Goal: Task Accomplishment & Management: Use online tool/utility

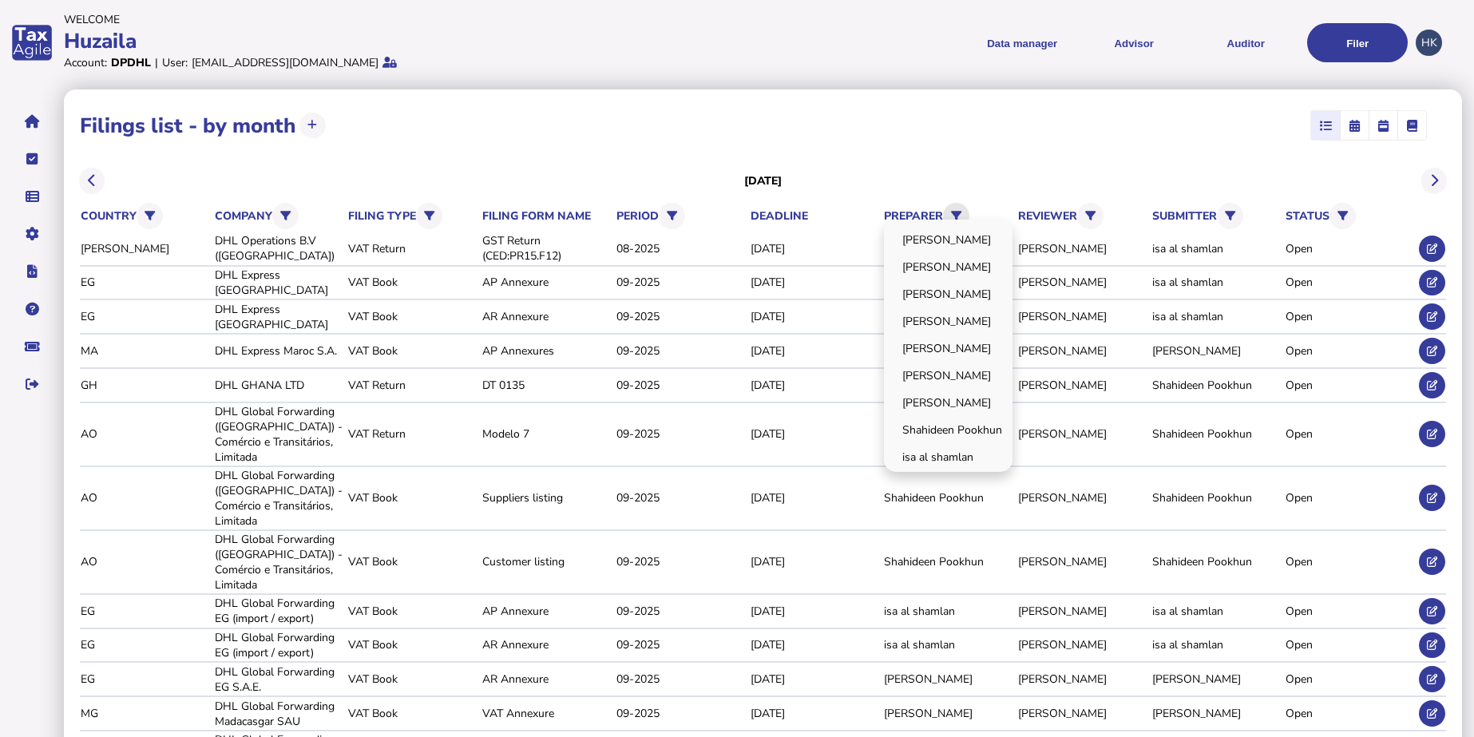
click at [962, 204] on button at bounding box center [956, 216] width 26 height 26
click at [963, 339] on link "[PERSON_NAME]" at bounding box center [949, 348] width 124 height 25
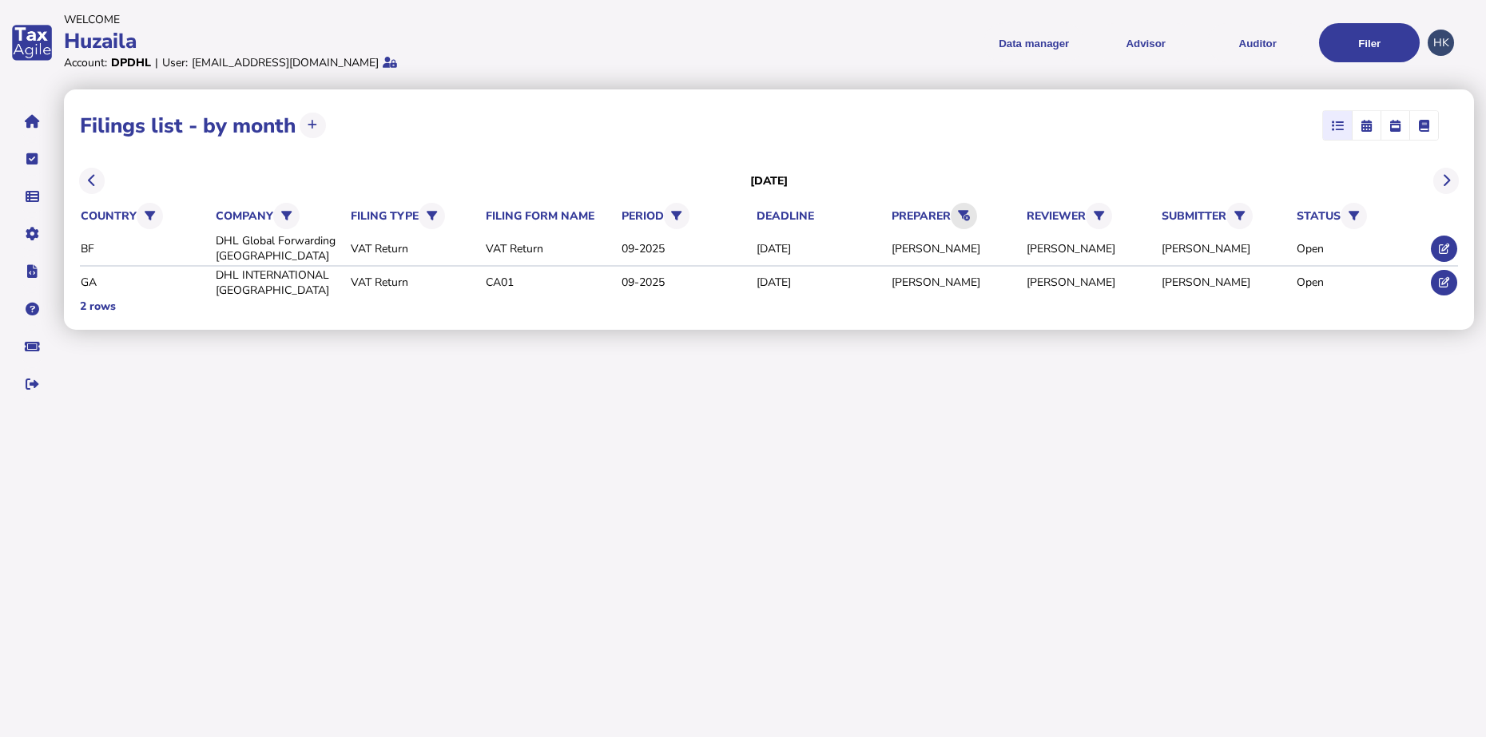
click at [969, 208] on button at bounding box center [963, 216] width 26 height 26
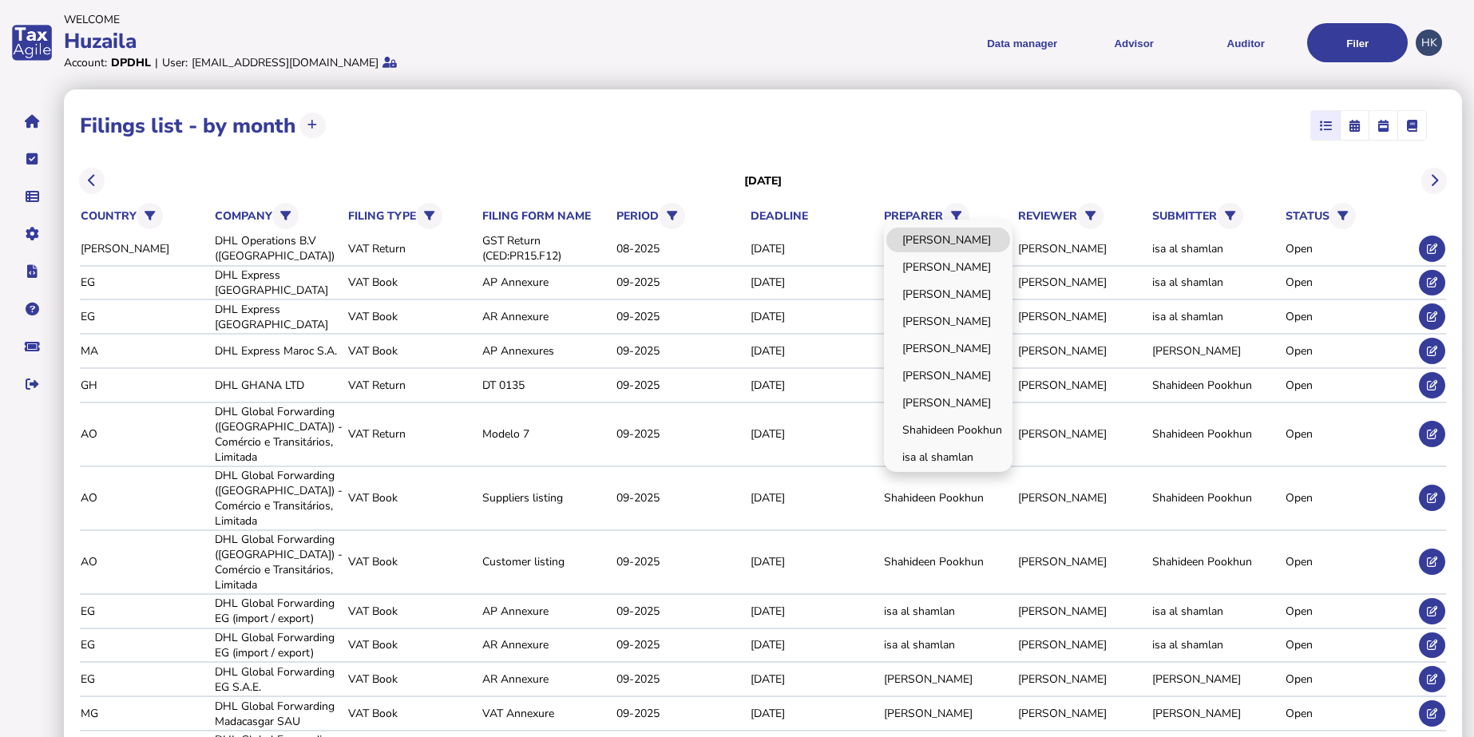
click at [953, 250] on link "[PERSON_NAME]" at bounding box center [949, 240] width 124 height 25
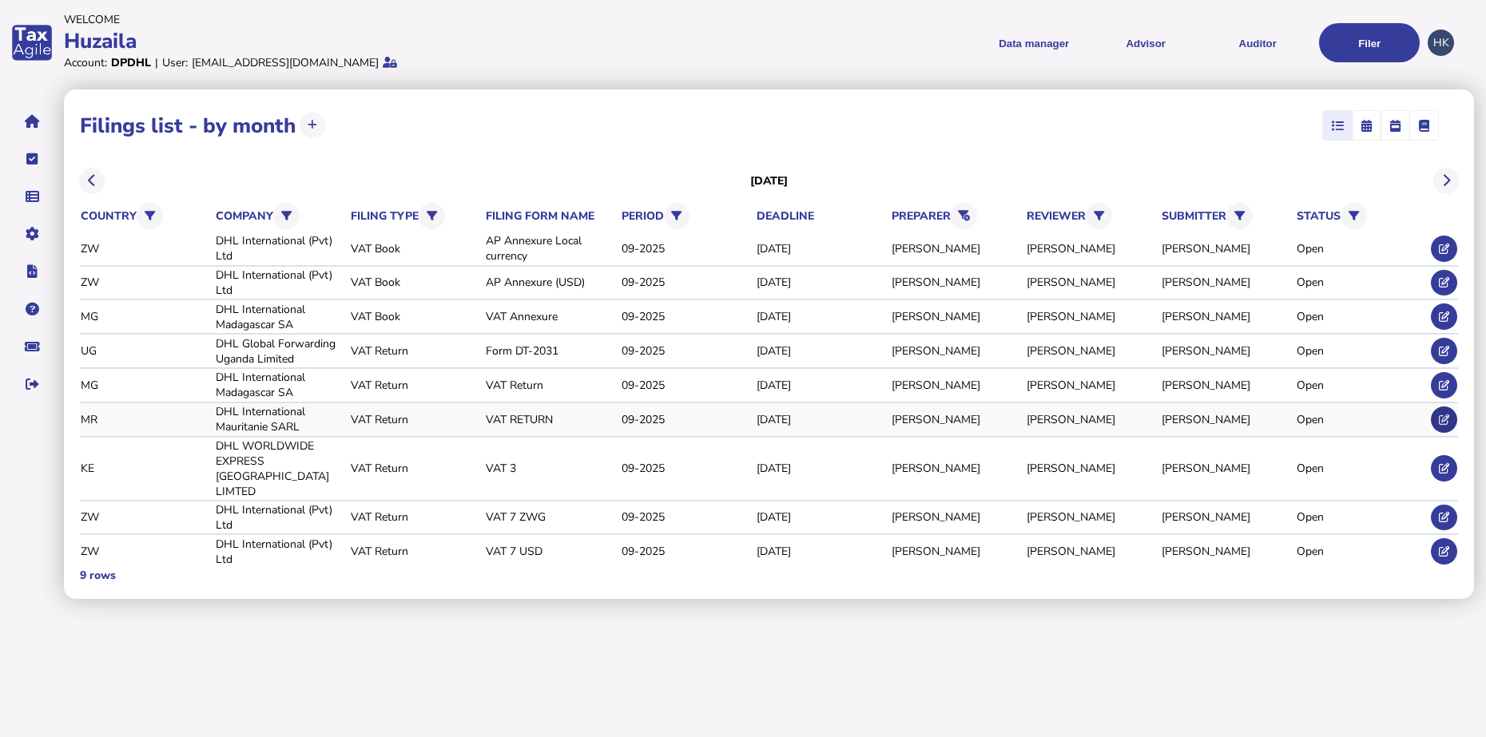
click at [1448, 415] on icon at bounding box center [1443, 420] width 10 height 10
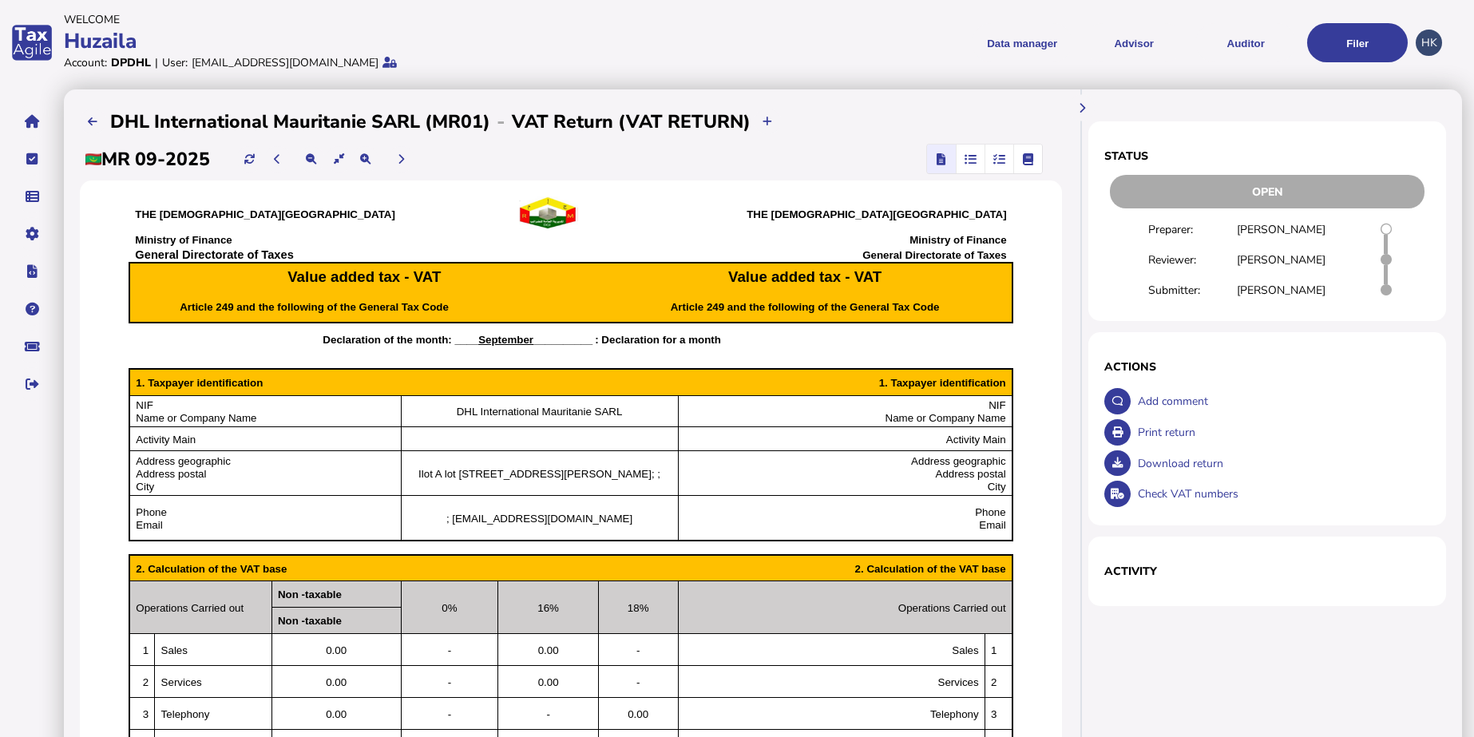
click at [291, 162] on div at bounding box center [277, 159] width 26 height 31
click at [286, 165] on button at bounding box center [277, 159] width 26 height 26
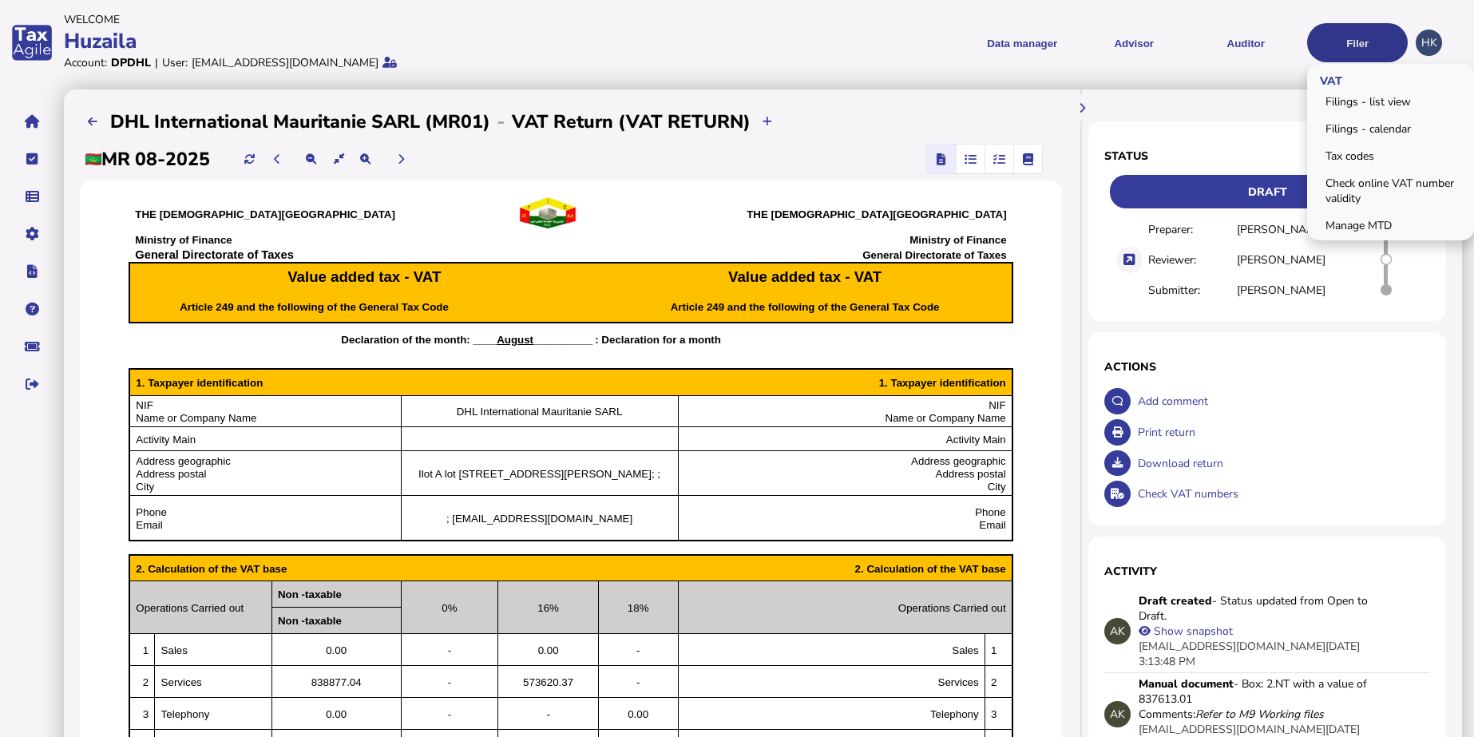
click at [1362, 38] on button "Filer" at bounding box center [1357, 42] width 101 height 39
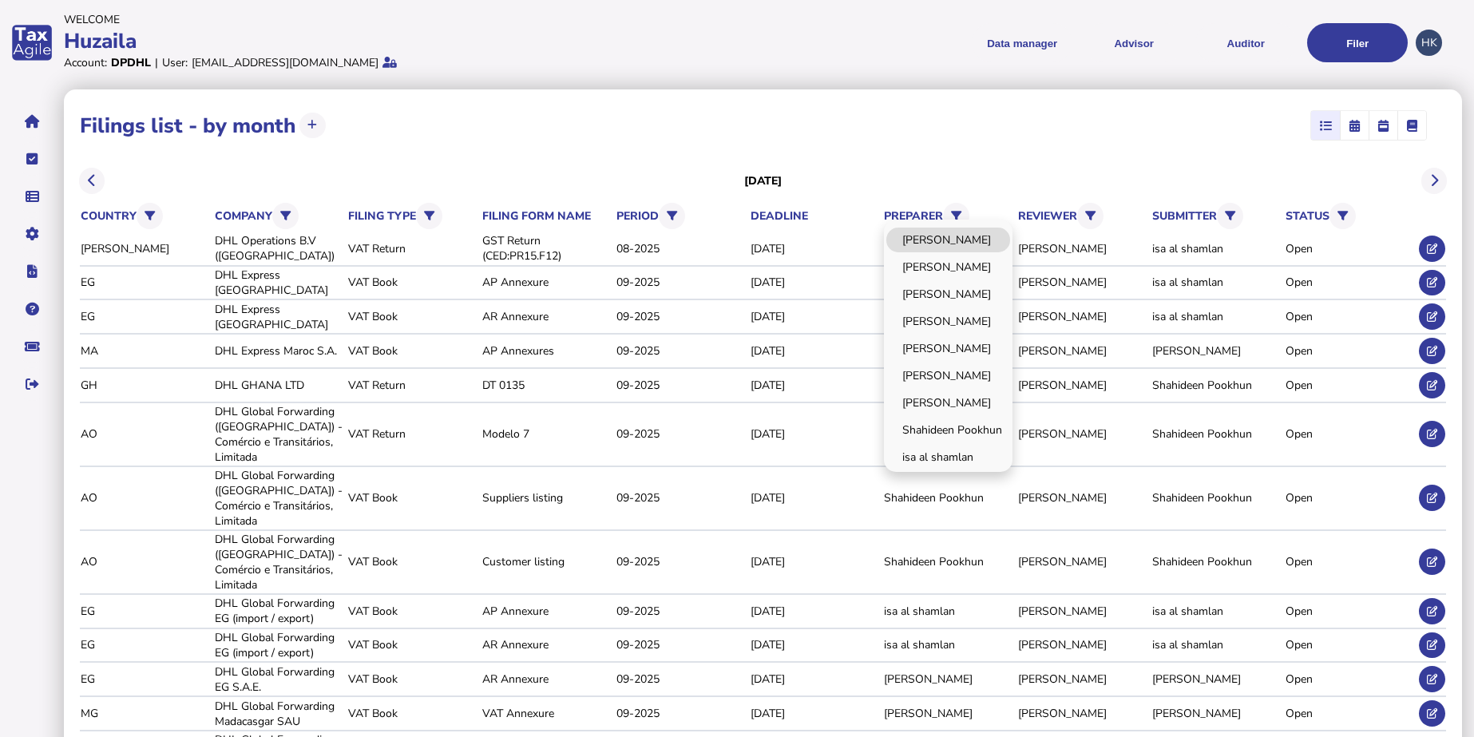
click at [964, 239] on link "[PERSON_NAME]" at bounding box center [949, 240] width 124 height 25
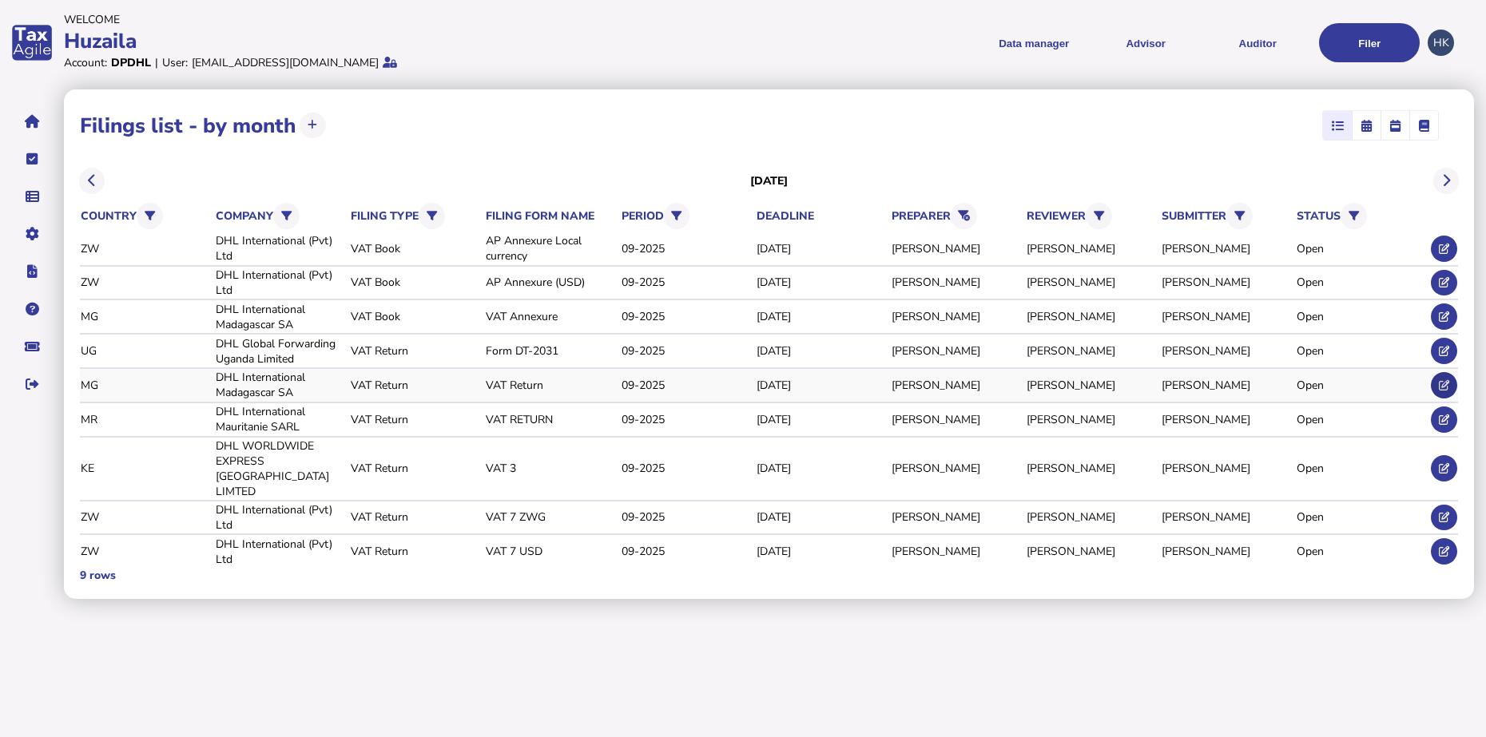
click at [1435, 392] on button at bounding box center [1443, 385] width 26 height 26
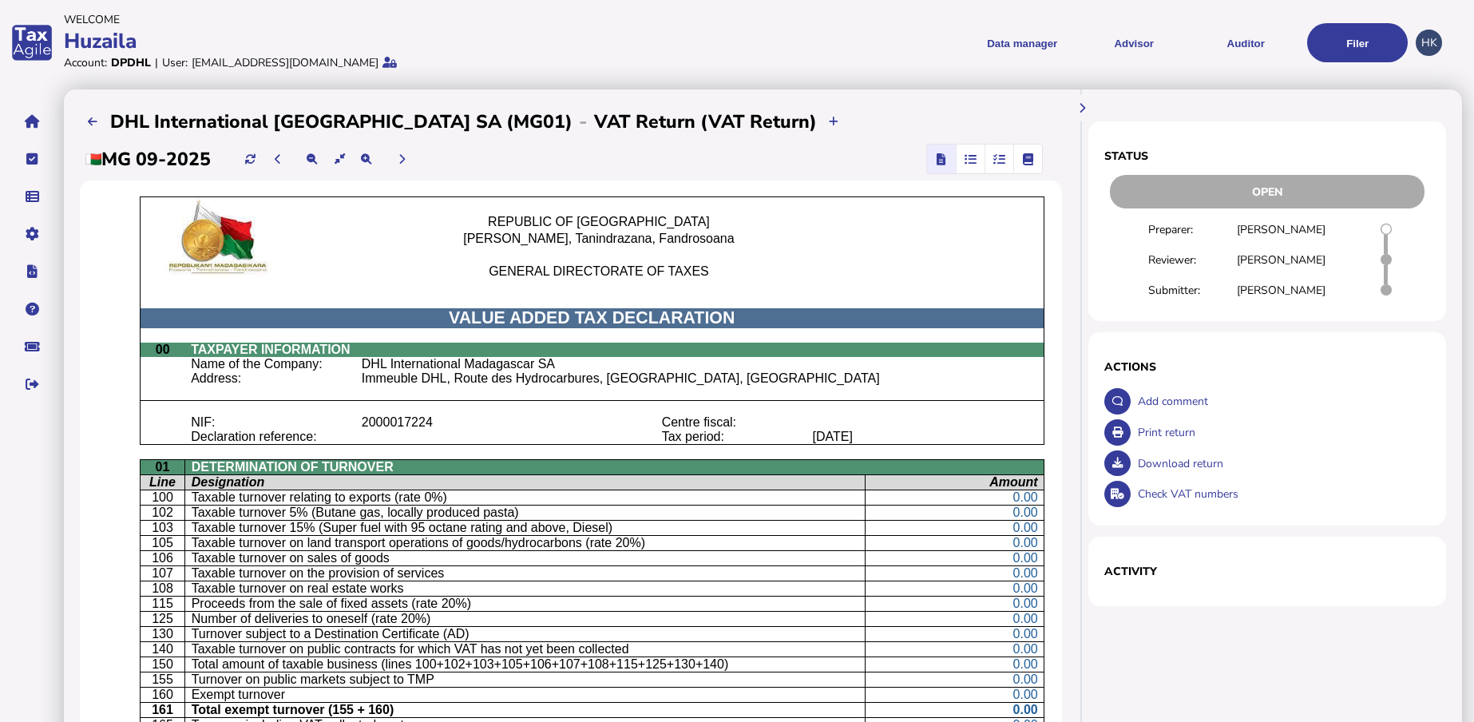
click at [1261, 600] on section "Activity ×" at bounding box center [1268, 571] width 358 height 69
